Goal: Navigation & Orientation: Find specific page/section

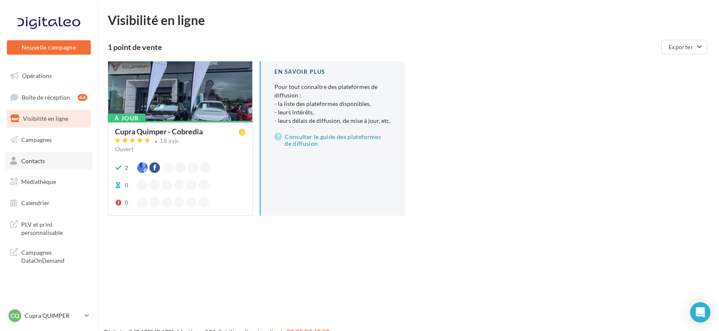
click at [48, 162] on link "Contacts" at bounding box center [48, 161] width 87 height 18
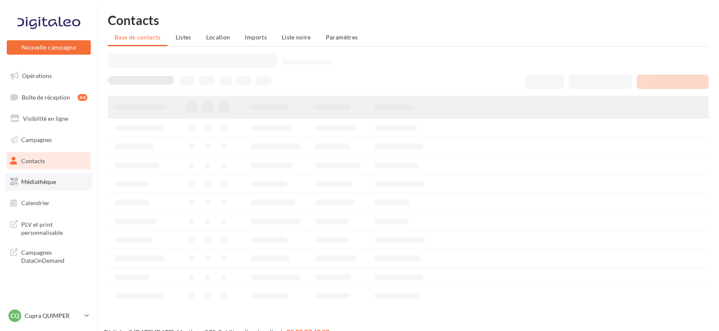
click at [39, 185] on span "Médiathèque" at bounding box center [38, 181] width 35 height 7
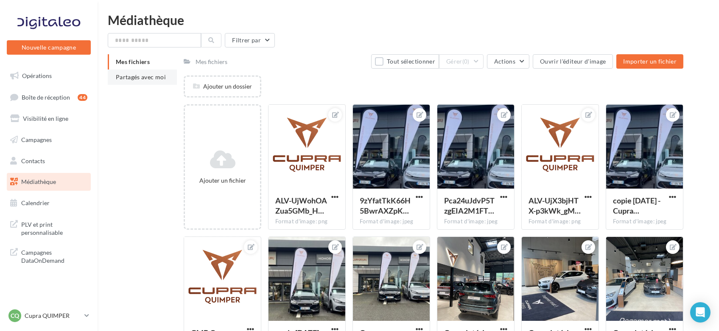
click at [137, 82] on li "Partagés avec moi" at bounding box center [142, 77] width 69 height 15
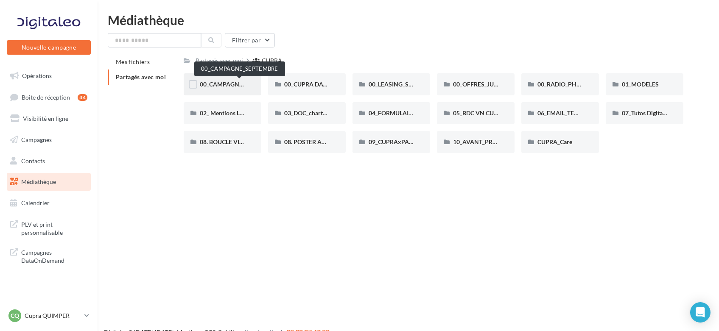
click at [234, 85] on span "00_CAMPAGNE_SEPTEMBRE" at bounding box center [239, 84] width 79 height 7
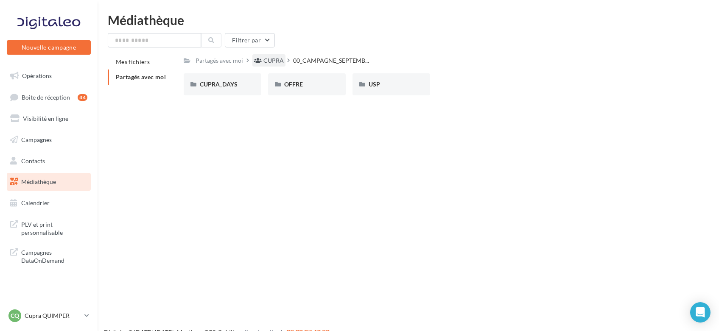
click at [268, 59] on div "CUPRA" at bounding box center [273, 60] width 20 height 8
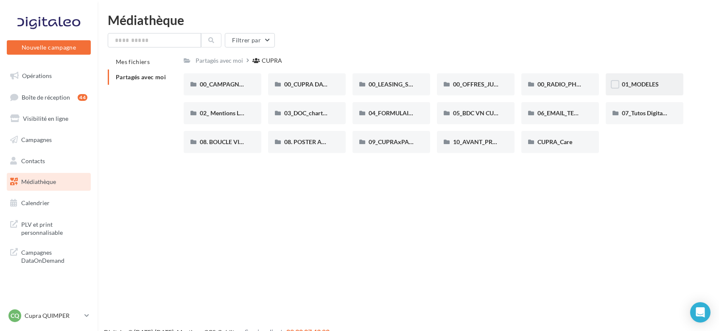
click at [652, 81] on span "01_MODELES" at bounding box center [640, 84] width 37 height 7
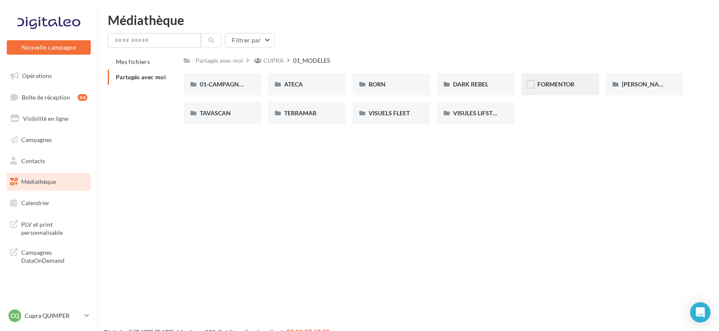
click at [569, 88] on div "FORMENTOR" at bounding box center [559, 84] width 45 height 8
click at [221, 79] on div "01-IMAGES" at bounding box center [223, 84] width 78 height 22
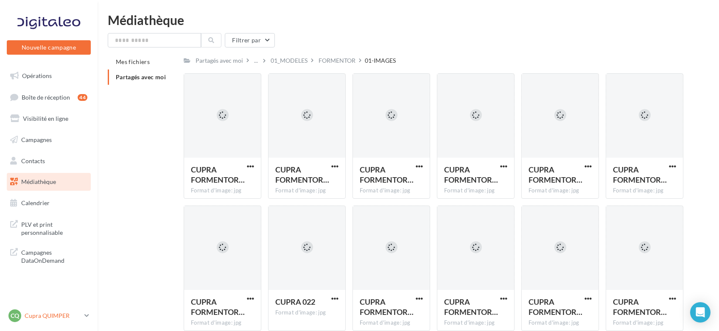
drag, startPoint x: 31, startPoint y: 313, endPoint x: 32, endPoint y: 318, distance: 5.5
click at [32, 318] on p "Cupra QUIMPER" at bounding box center [53, 316] width 56 height 8
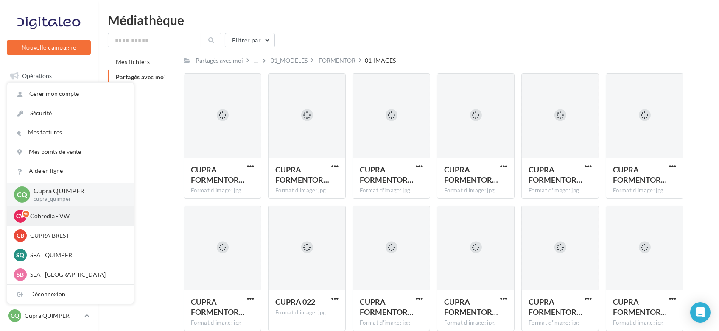
scroll to position [36, 0]
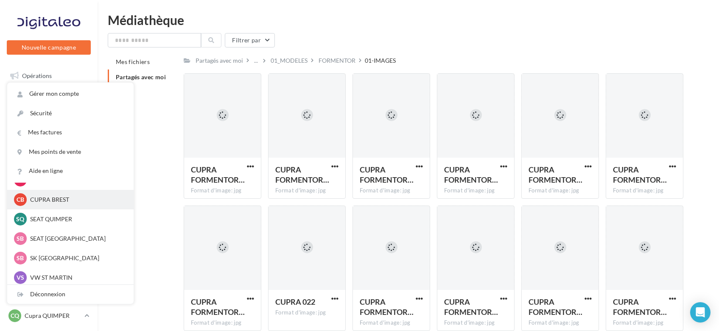
click at [75, 203] on p "CUPRA BREST" at bounding box center [76, 200] width 93 height 8
